Goal: Task Accomplishment & Management: Use online tool/utility

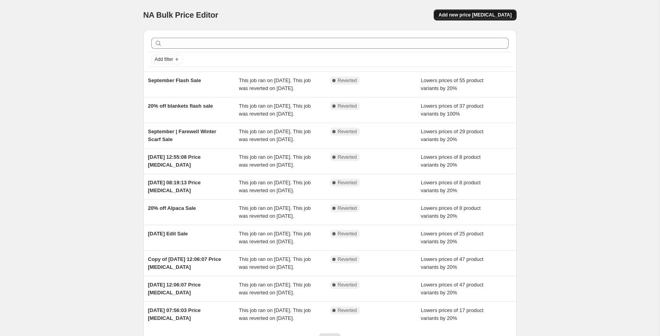
scroll to position [3, 0]
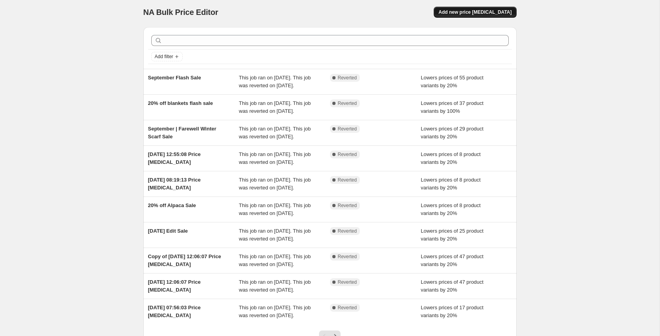
click at [469, 16] on button "Add new price change job" at bounding box center [474, 12] width 82 height 11
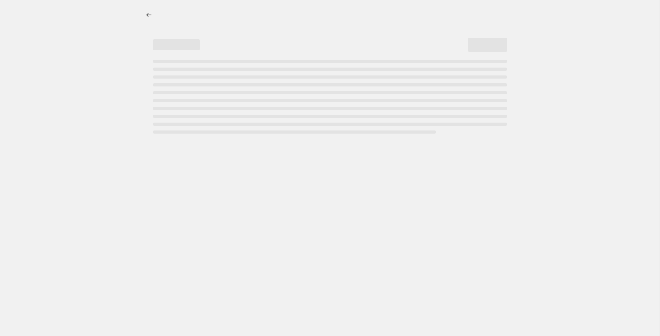
select select "percentage"
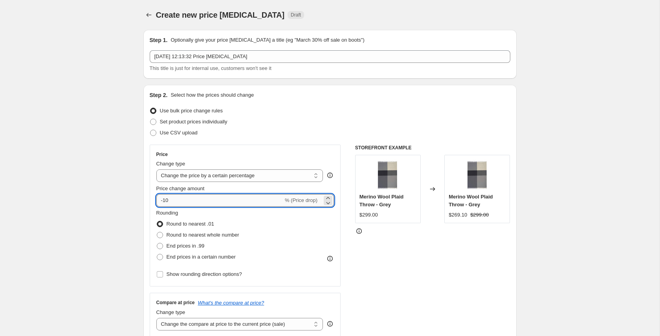
click at [165, 198] on input "-10" at bounding box center [219, 200] width 127 height 13
type input "-20"
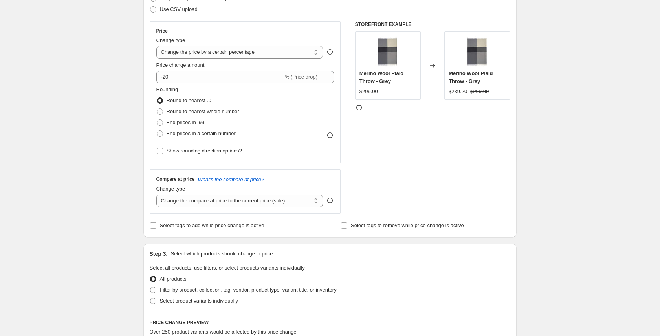
scroll to position [126, 0]
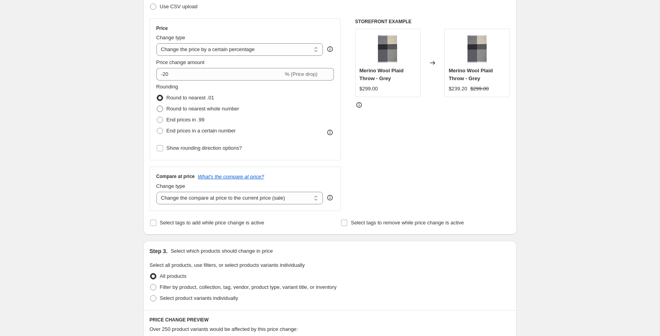
click at [177, 108] on span "Round to nearest whole number" at bounding box center [202, 109] width 73 height 6
click at [157, 106] on input "Round to nearest whole number" at bounding box center [157, 106] width 0 height 0
radio input "true"
click at [215, 196] on select "Change the compare at price to the current price (sale) Change the compare at p…" at bounding box center [239, 198] width 167 height 13
click at [156, 192] on select "Change the compare at price to the current price (sale) Change the compare at p…" at bounding box center [239, 198] width 167 height 13
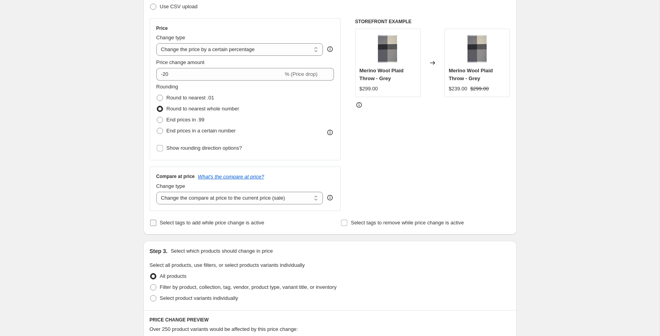
click at [171, 221] on span "Select tags to add while price change is active" at bounding box center [212, 222] width 104 height 6
click at [156, 221] on input "Select tags to add while price change is active" at bounding box center [153, 222] width 6 height 6
checkbox input "true"
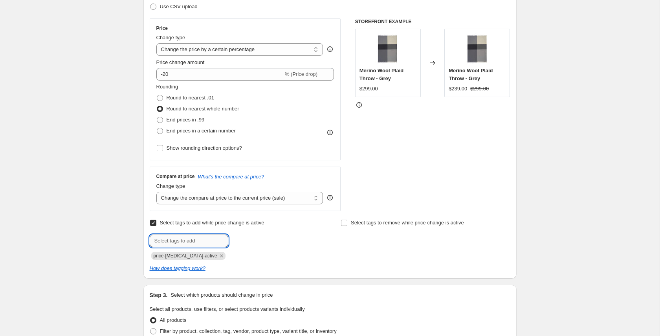
click at [180, 239] on input "text" at bounding box center [189, 240] width 79 height 13
type input "sale"
click at [253, 242] on span "Add sale" at bounding box center [245, 240] width 20 height 6
click at [346, 222] on input "Select tags to remove while price change is active" at bounding box center [344, 222] width 6 height 6
checkbox input "true"
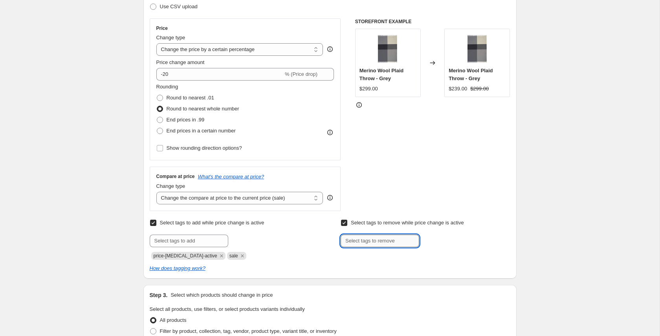
click at [368, 239] on input "text" at bounding box center [379, 240] width 79 height 13
type input "not-on-sale"
click at [443, 241] on span "not-on-sale" at bounding box center [449, 239] width 26 height 5
click at [537, 231] on div "Create new price change job. This page is ready Create new price change job Dra…" at bounding box center [329, 288] width 659 height 829
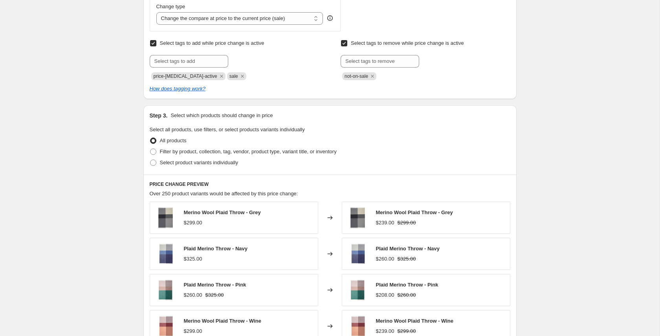
scroll to position [307, 0]
click at [184, 162] on span "Select product variants individually" at bounding box center [199, 161] width 78 height 6
click at [150, 159] on input "Select product variants individually" at bounding box center [150, 158] width 0 height 0
radio input "true"
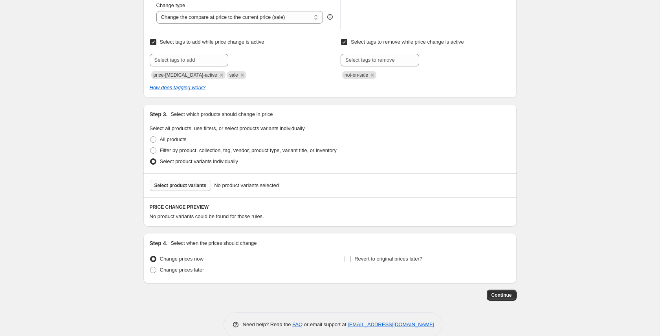
click at [184, 182] on span "Select product variants" at bounding box center [180, 185] width 52 height 6
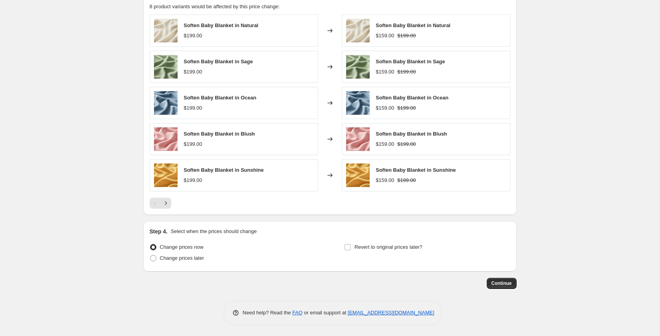
scroll to position [517, 0]
click at [191, 260] on span "Change prices later" at bounding box center [182, 257] width 44 height 8
click at [150, 254] on input "Change prices later" at bounding box center [150, 254] width 0 height 0
radio input "true"
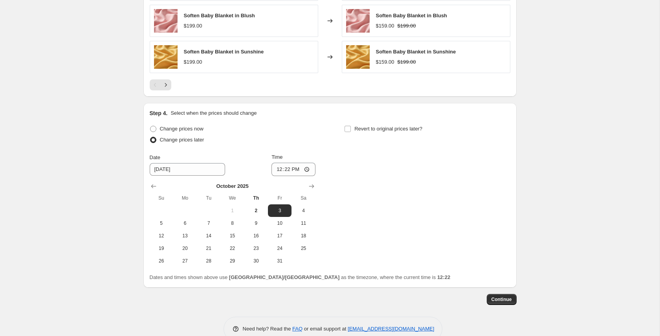
scroll to position [645, 0]
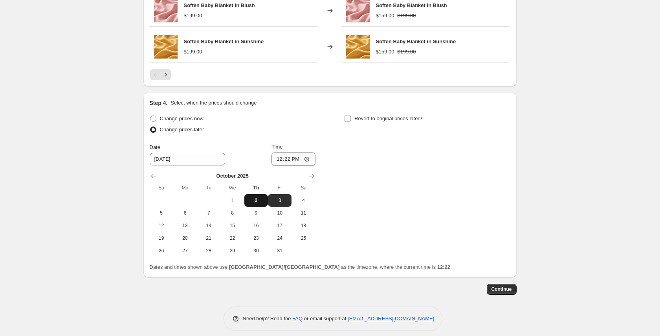
click at [262, 201] on span "2" at bounding box center [255, 200] width 17 height 6
type input "10/2/2025"
click at [277, 159] on input "12:22" at bounding box center [293, 158] width 44 height 13
type input "23:59"
click at [377, 121] on span "Revert to original prices later?" at bounding box center [388, 118] width 68 height 6
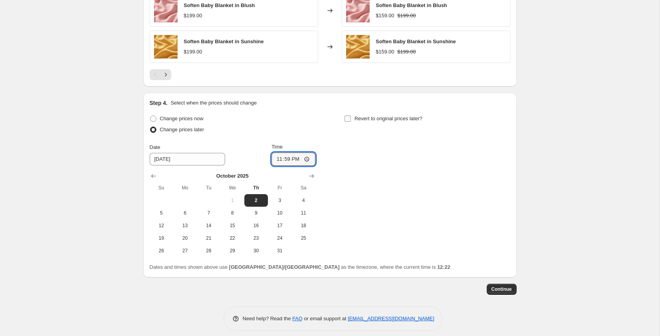
click at [351, 121] on input "Revert to original prices later?" at bounding box center [347, 118] width 6 height 6
checkbox input "true"
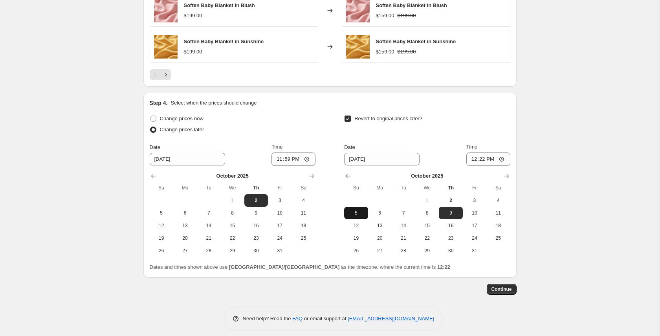
click at [353, 210] on span "5" at bounding box center [355, 213] width 17 height 6
click at [374, 210] on span "6" at bounding box center [379, 213] width 17 height 6
type input "10/6/2025"
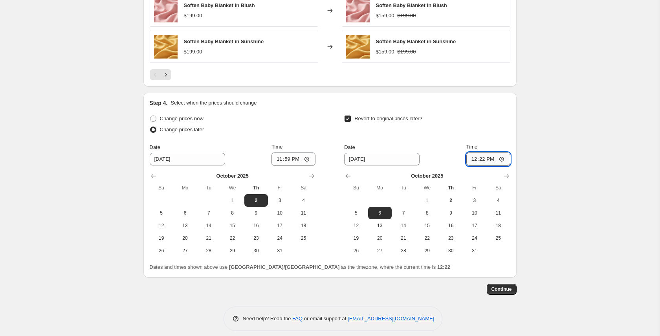
click at [472, 161] on input "12:22" at bounding box center [488, 158] width 44 height 13
type input "23:59"
click at [508, 288] on span "Continue" at bounding box center [501, 289] width 20 height 6
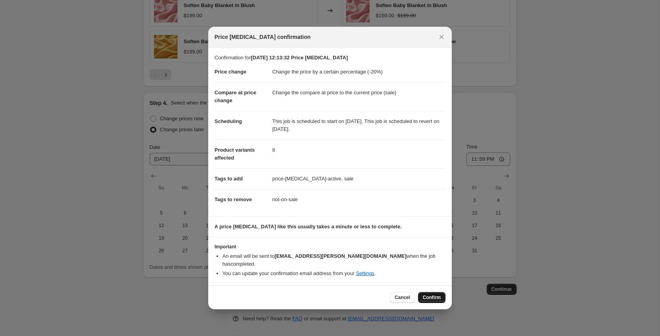
click at [429, 294] on span "Confirm" at bounding box center [432, 297] width 18 height 6
